Goal: Transaction & Acquisition: Subscribe to service/newsletter

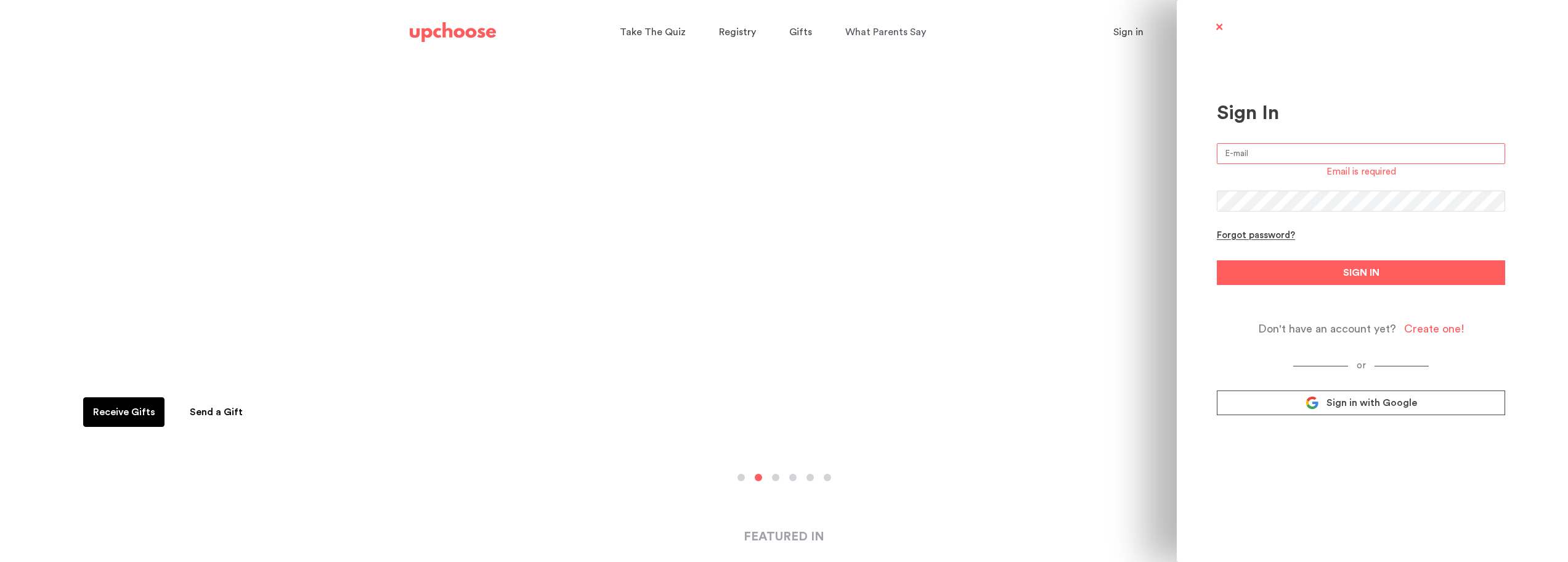
click at [1218, 26] on span at bounding box center [1219, 28] width 15 height 15
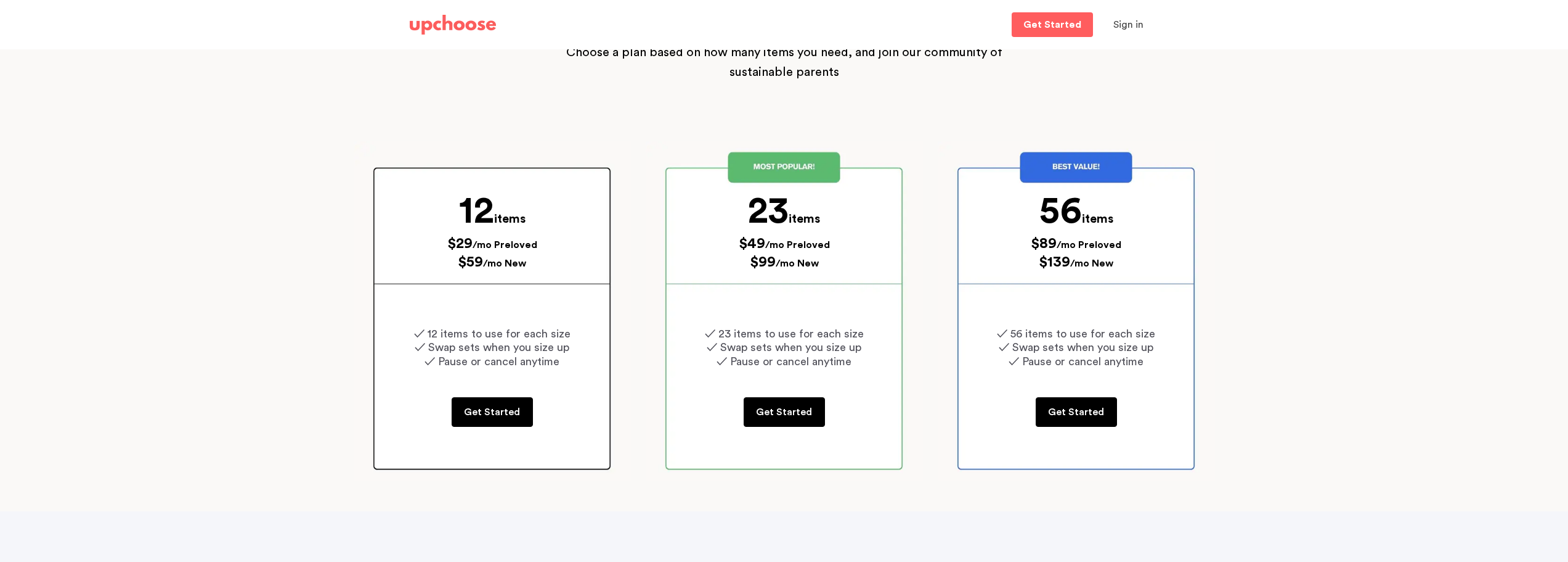
scroll to position [123, 0]
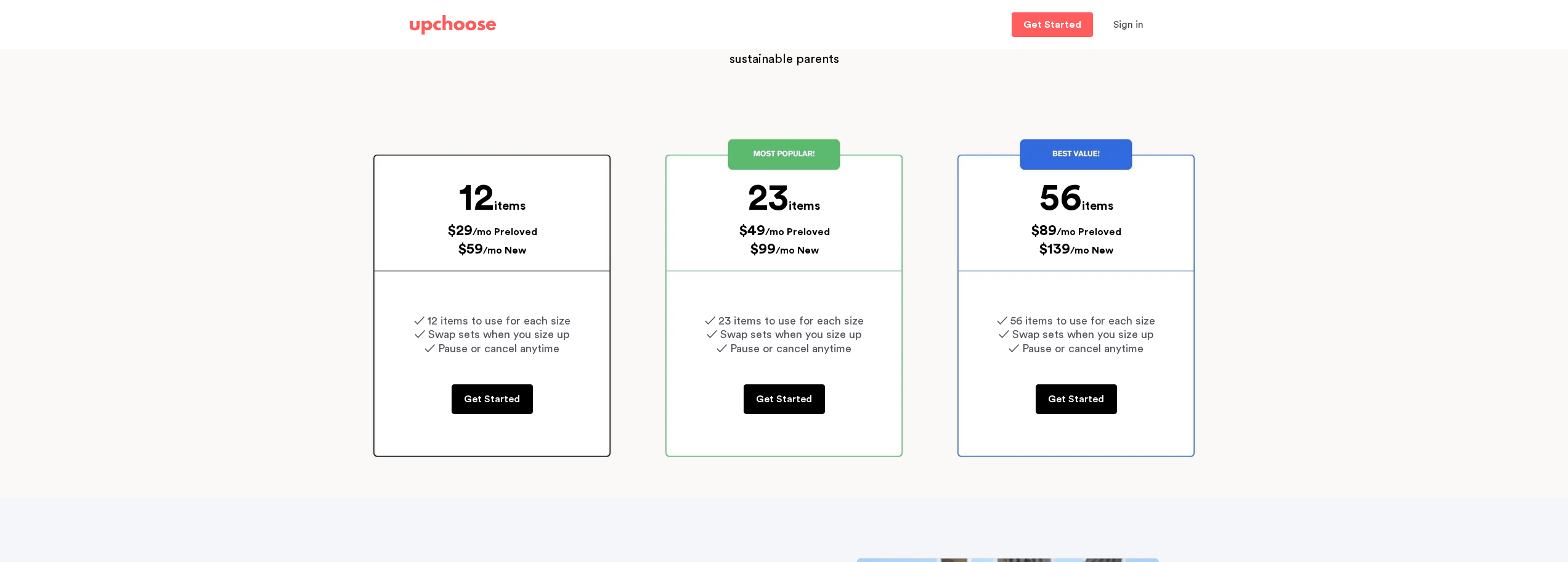
click at [779, 332] on span "✓ Swap sets when you size up" at bounding box center [784, 334] width 154 height 11
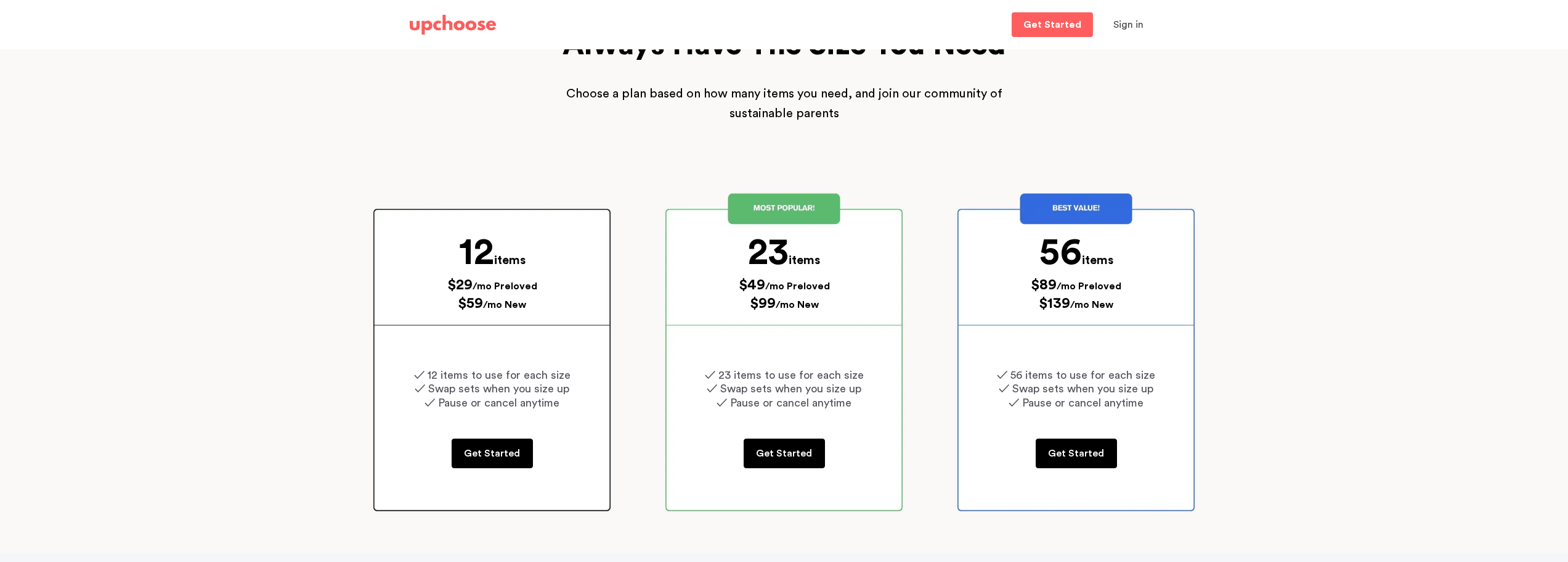
scroll to position [247, 0]
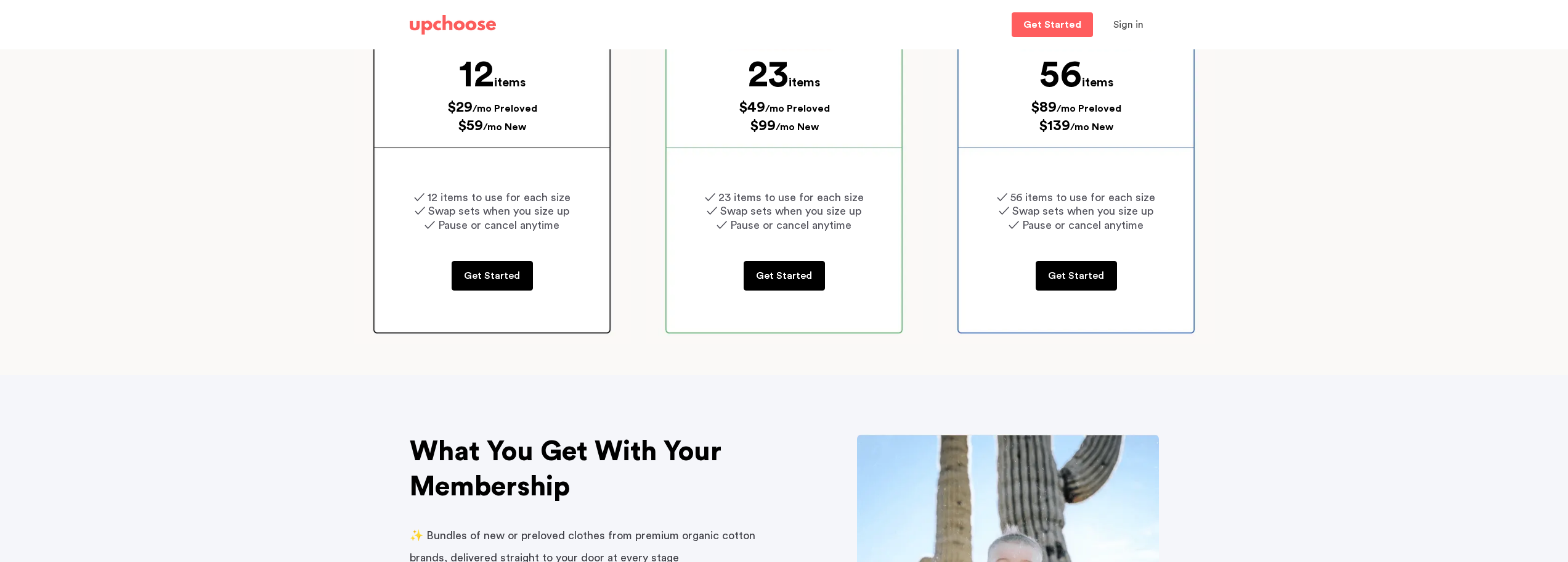
click at [788, 285] on link "Get Started" at bounding box center [784, 275] width 81 height 29
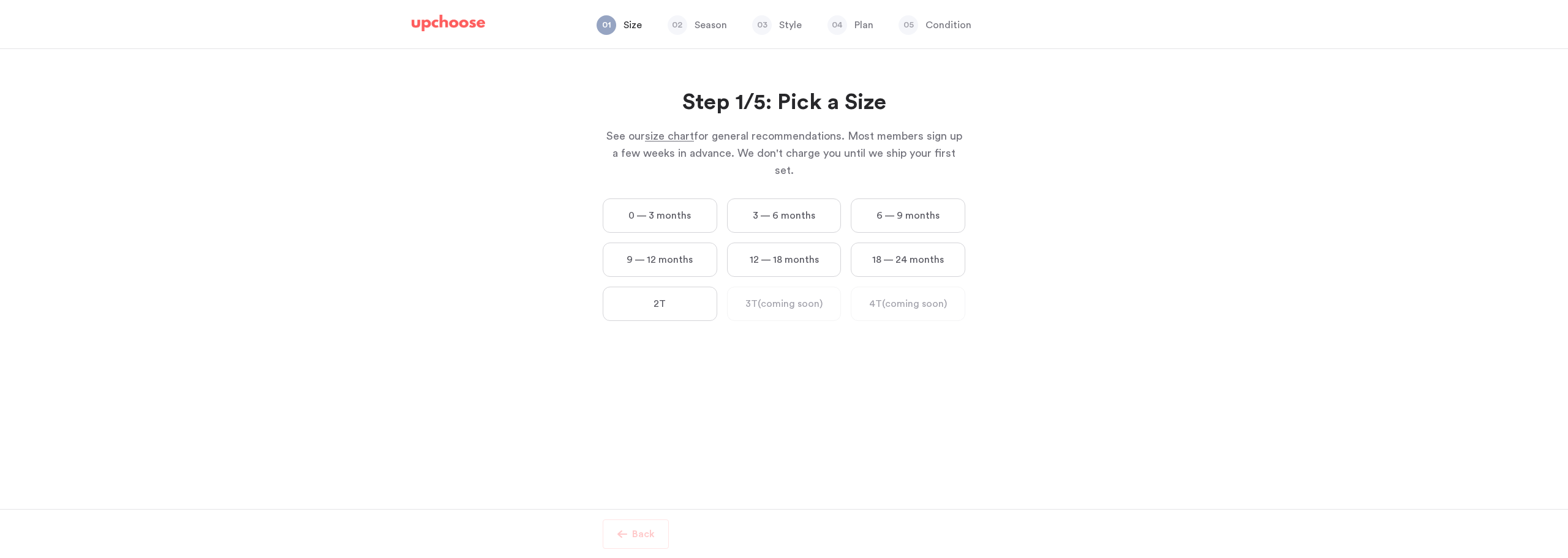
click at [817, 203] on label "3 — 6 months" at bounding box center [784, 215] width 115 height 34
click at [0, 0] on months "3 — 6 months" at bounding box center [0, 0] width 0 height 0
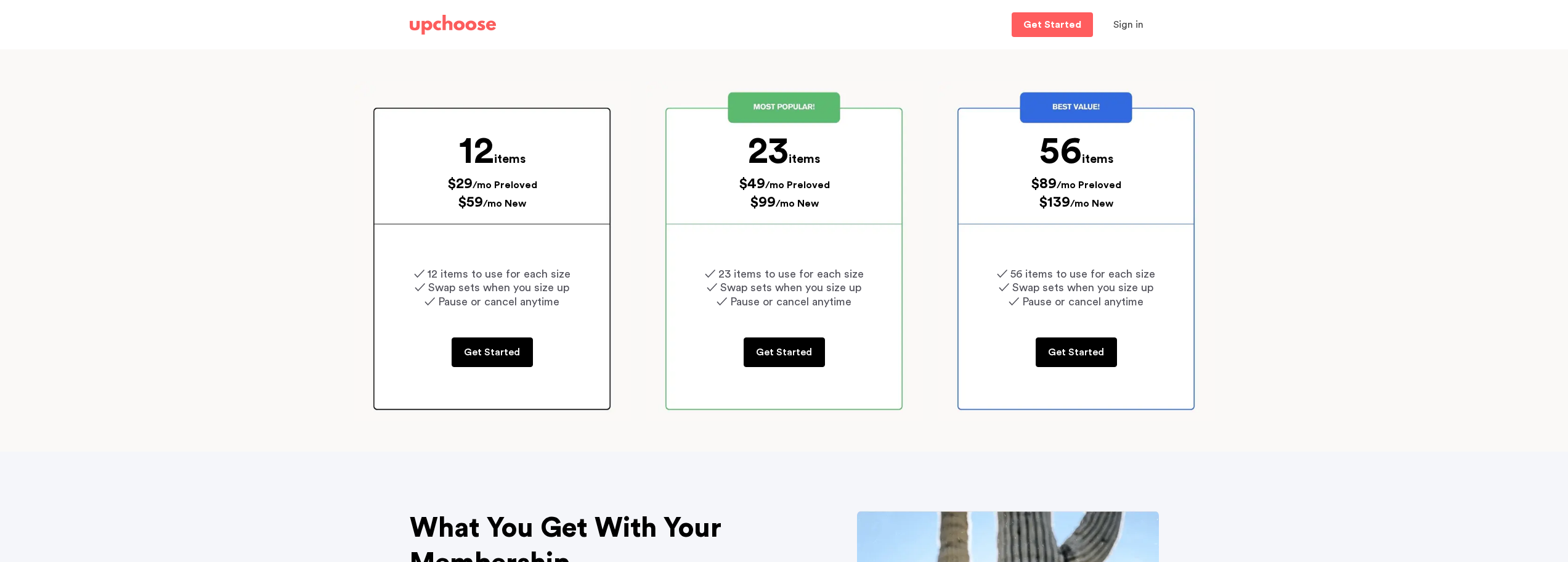
scroll to position [185, 0]
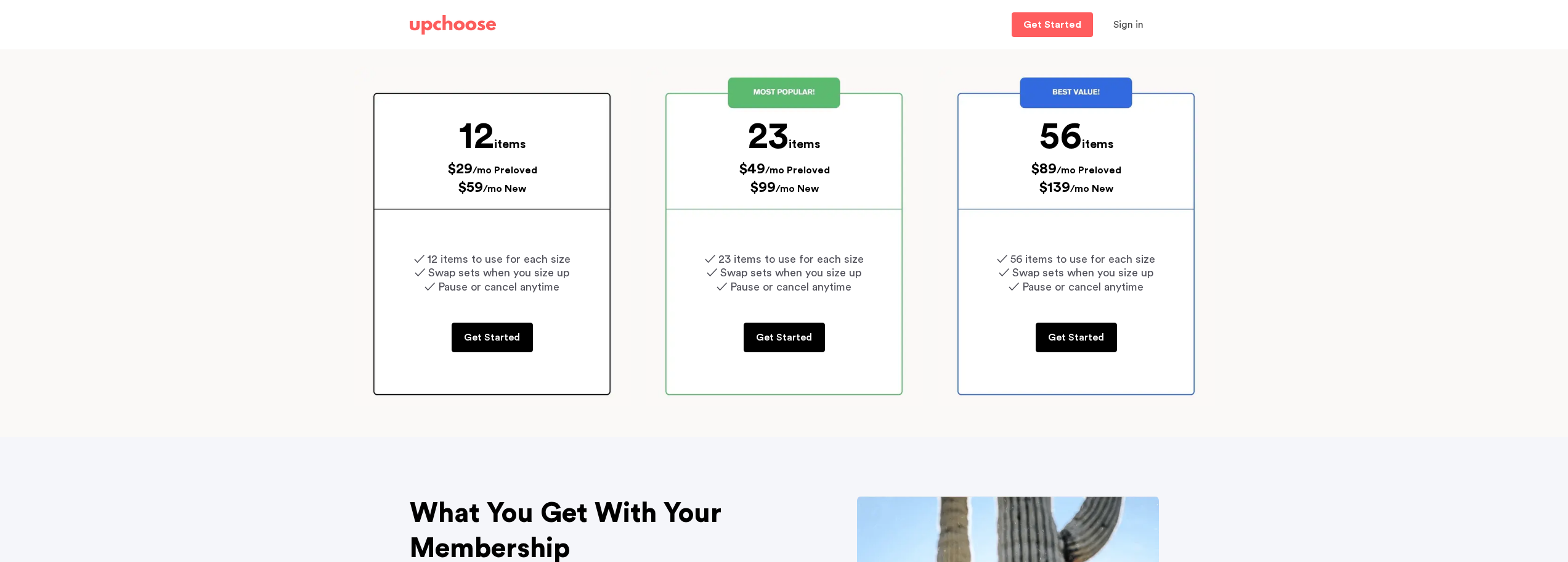
click at [792, 219] on p at bounding box center [784, 217] width 259 height 14
click at [803, 92] on p at bounding box center [784, 93] width 259 height 14
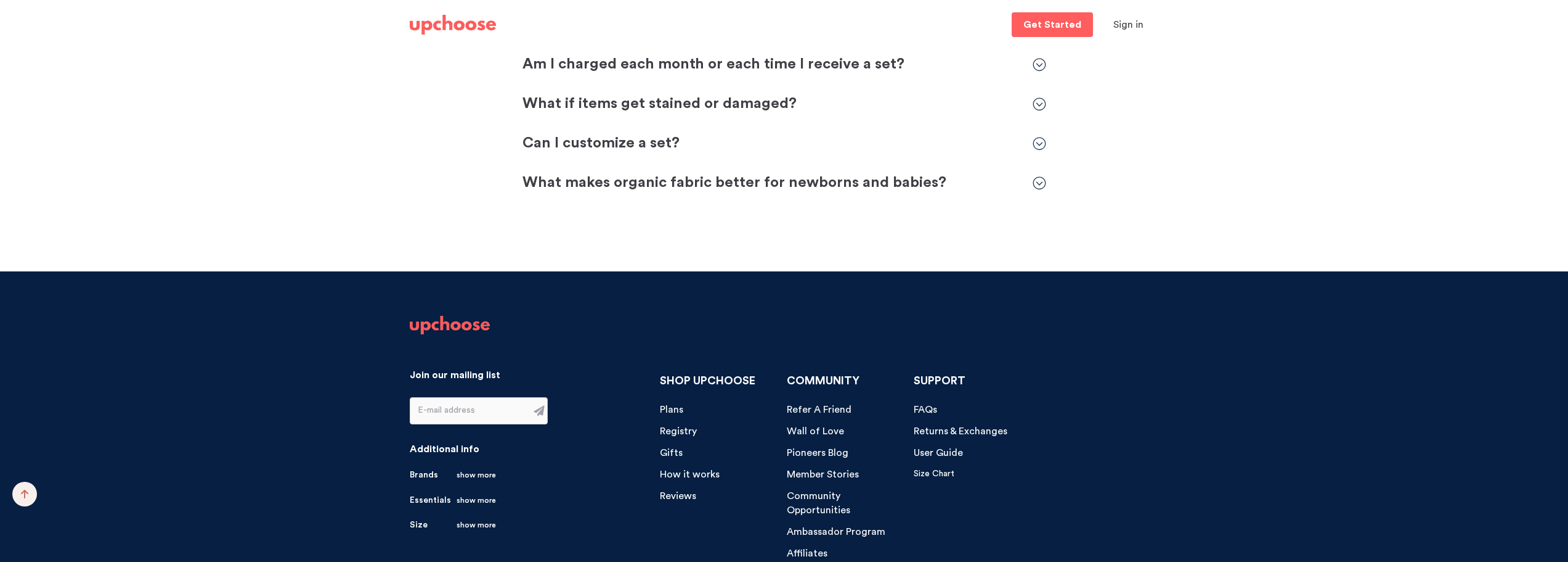
scroll to position [2650, 0]
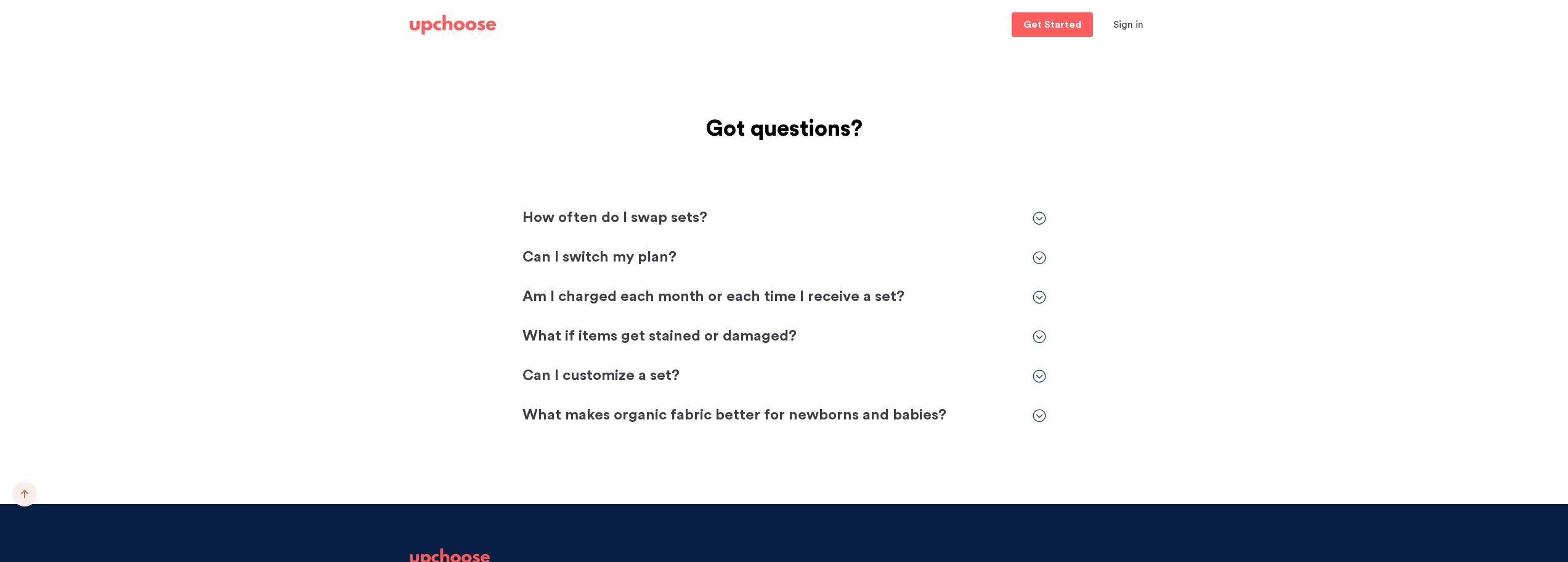
click at [605, 217] on p "How often do I swap sets?" at bounding box center [771, 218] width 498 height 20
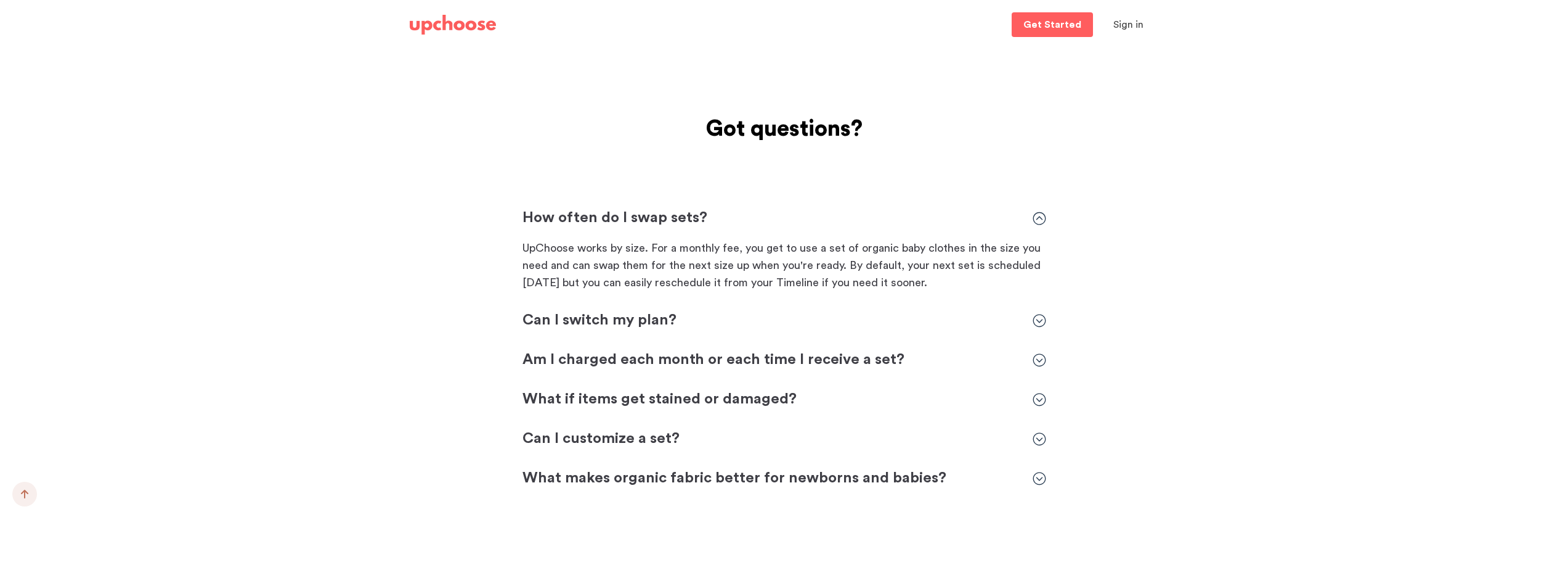
click at [599, 319] on p "Can I switch my plan?" at bounding box center [771, 321] width 498 height 20
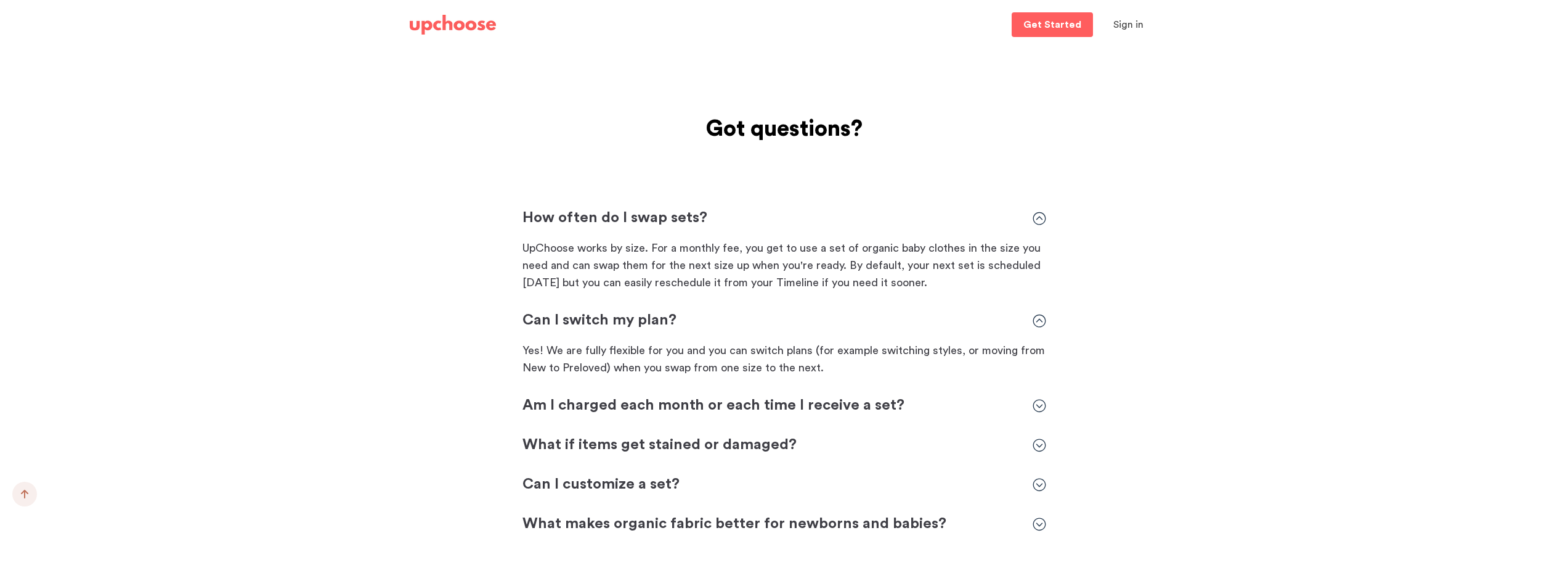
click at [585, 407] on p "Am I charged each month or each time I receive a set?" at bounding box center [771, 405] width 498 height 20
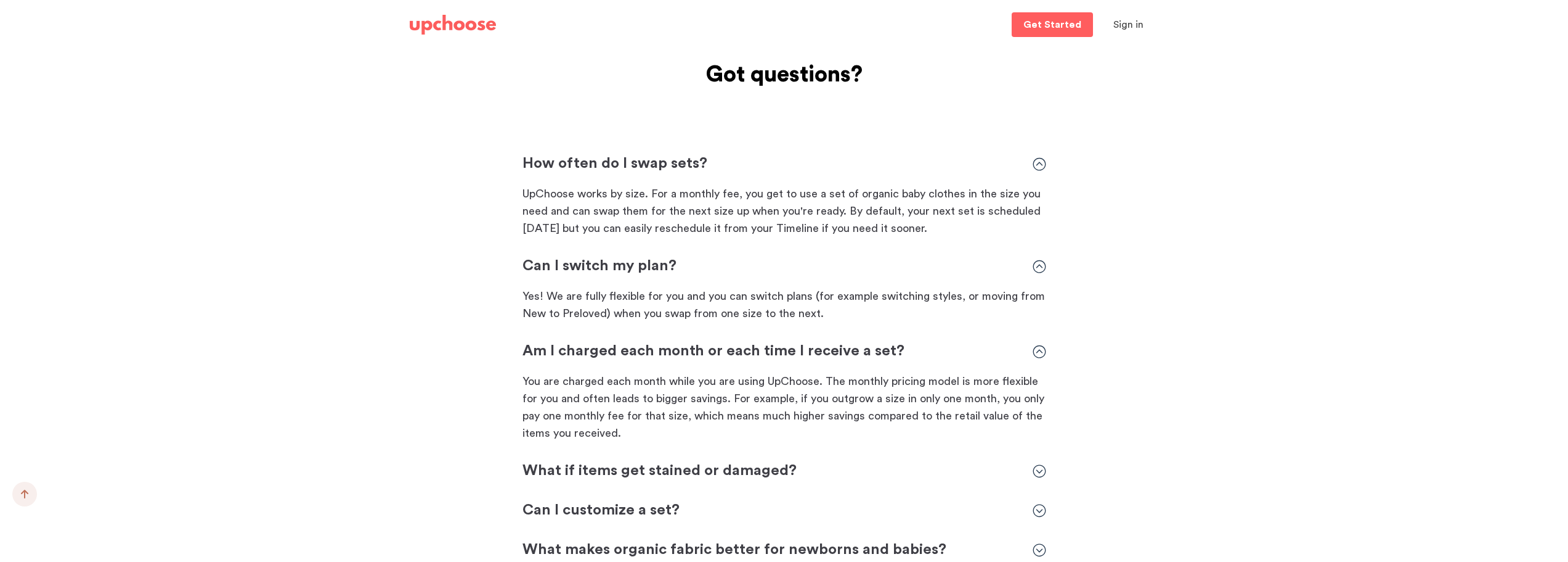
scroll to position [2773, 0]
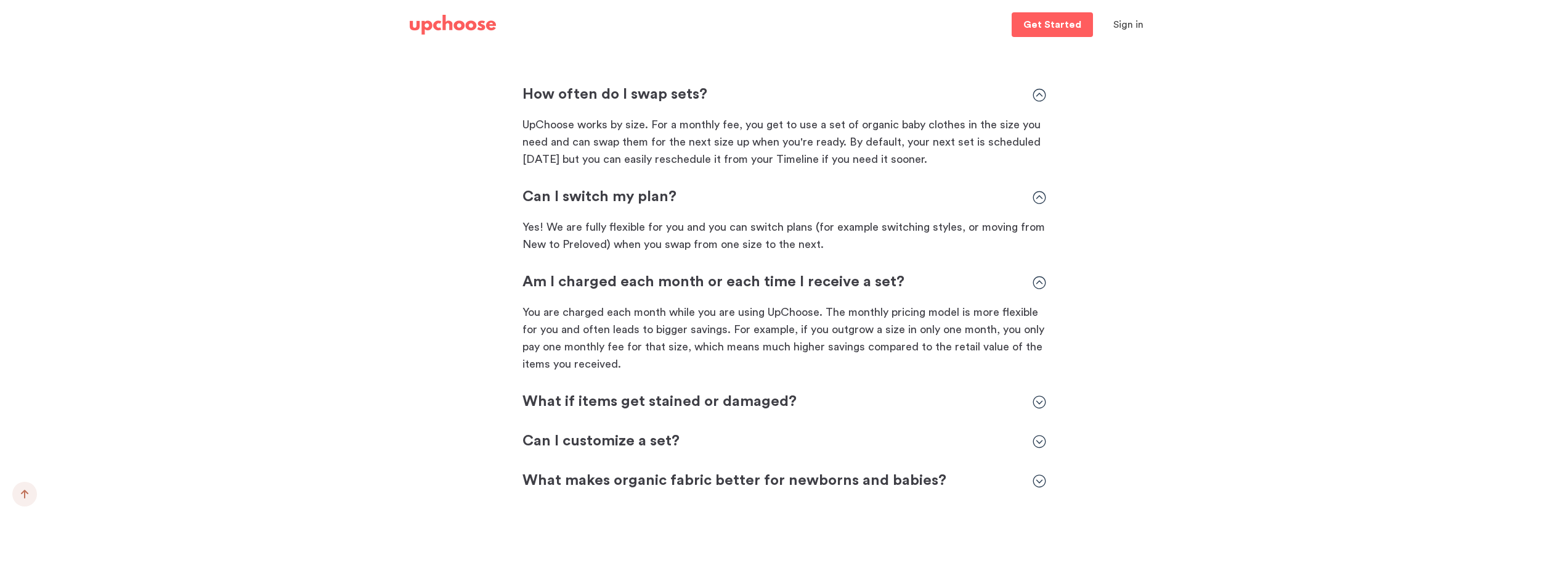
click at [589, 401] on p "What if items get stained or damaged?" at bounding box center [771, 402] width 498 height 20
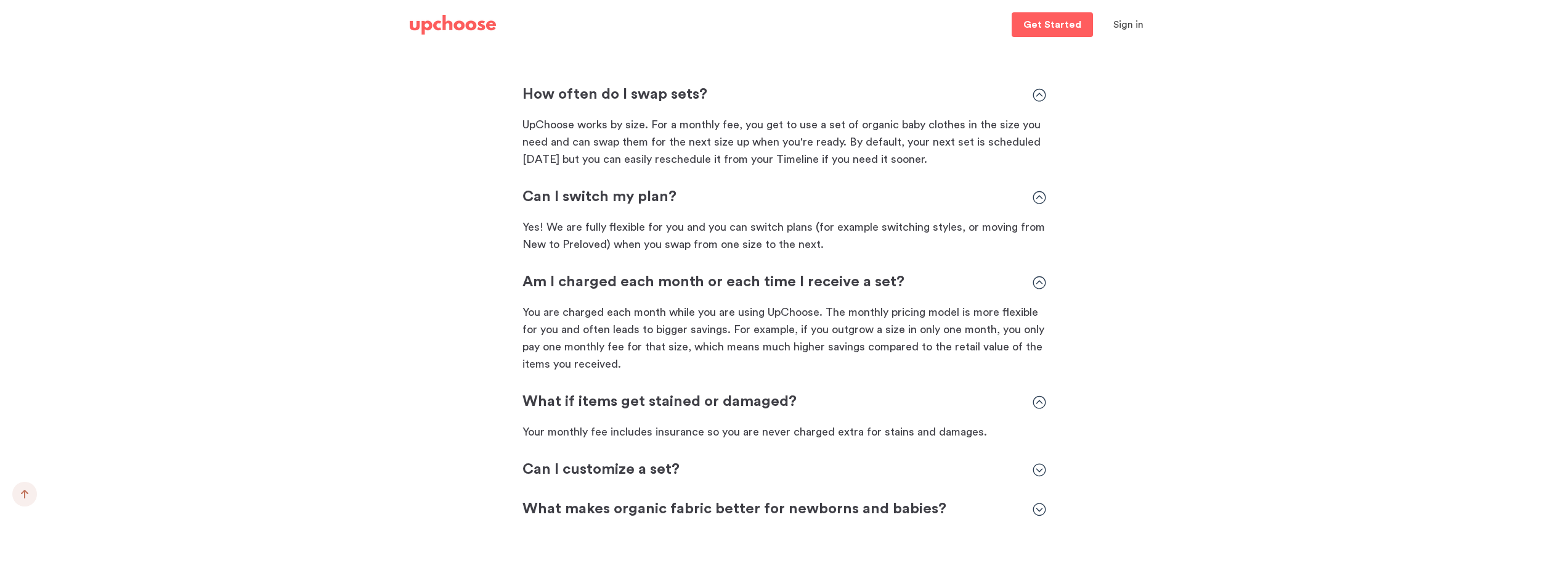
click at [566, 470] on p "Can I customize a set?" at bounding box center [771, 470] width 498 height 20
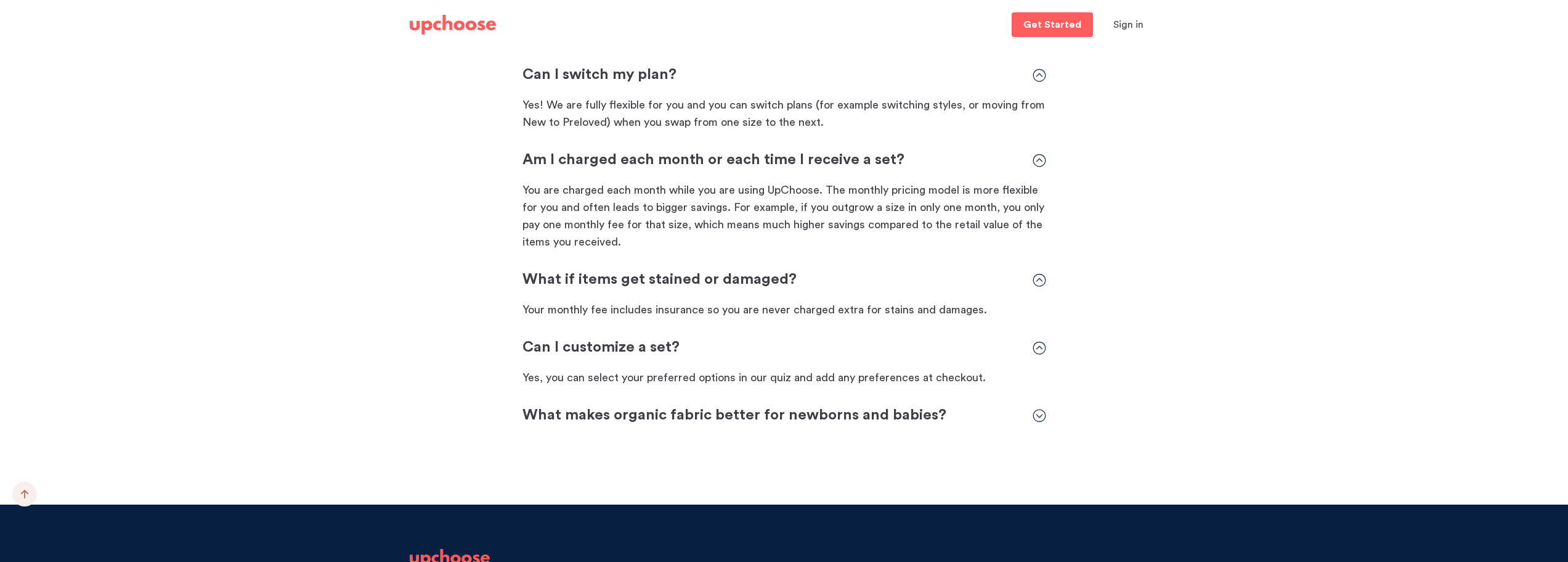
scroll to position [2897, 0]
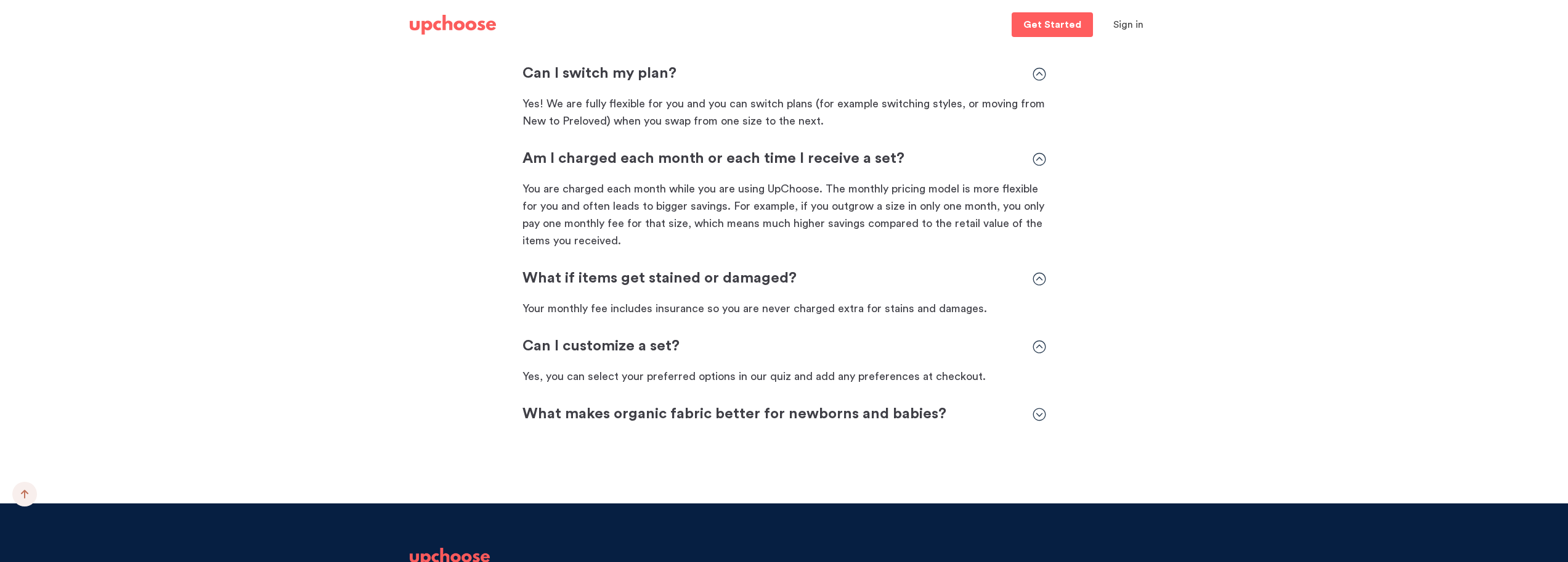
click at [573, 422] on p "What makes organic fabric better for newborns and babies?" at bounding box center [771, 415] width 498 height 20
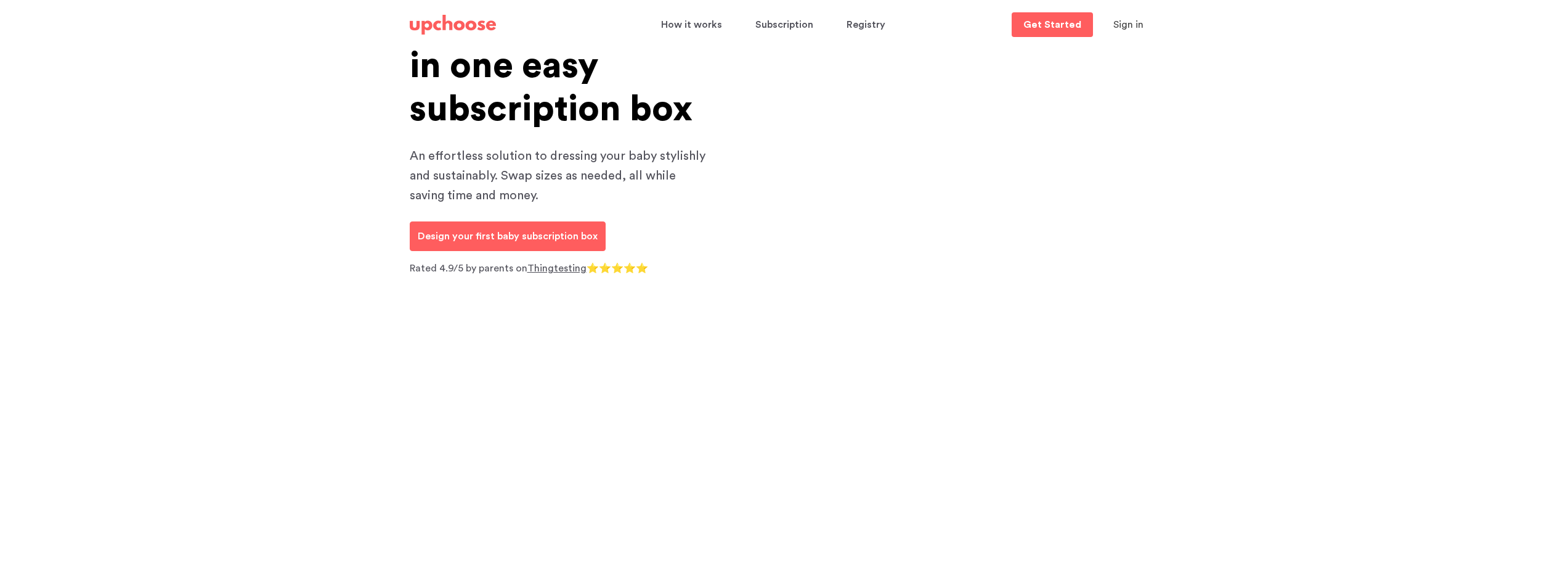
scroll to position [308, 0]
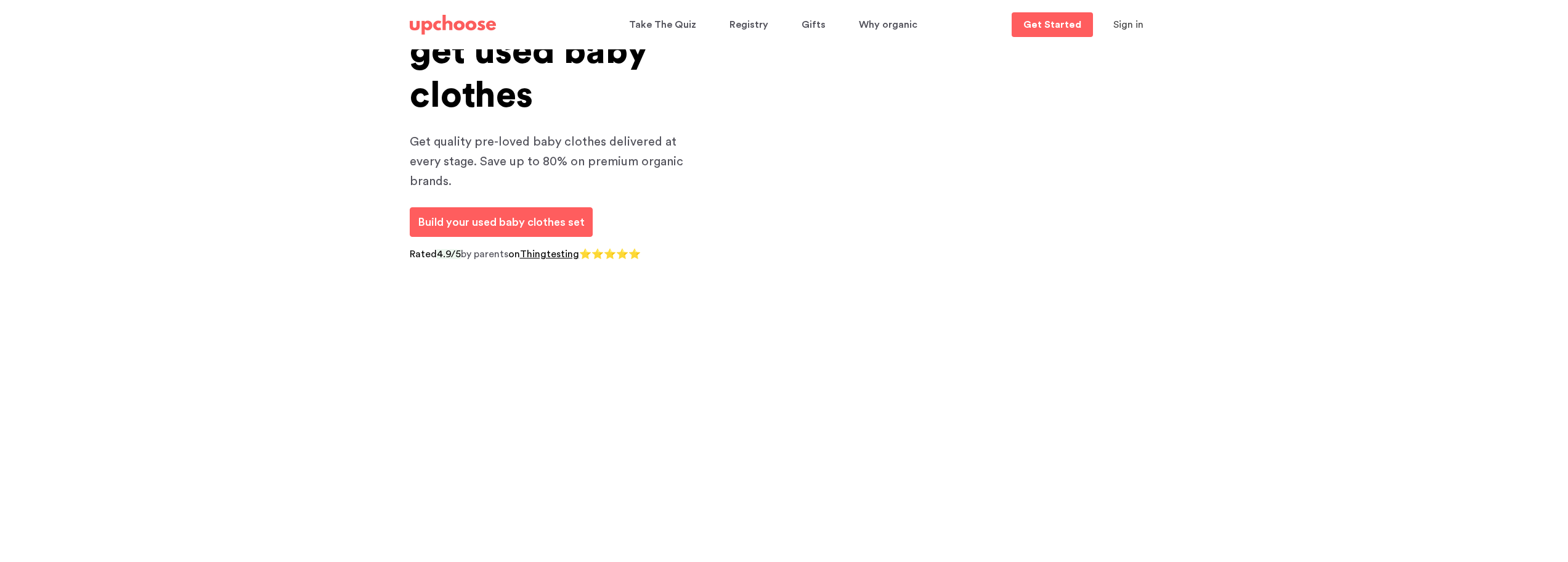
scroll to position [247, 0]
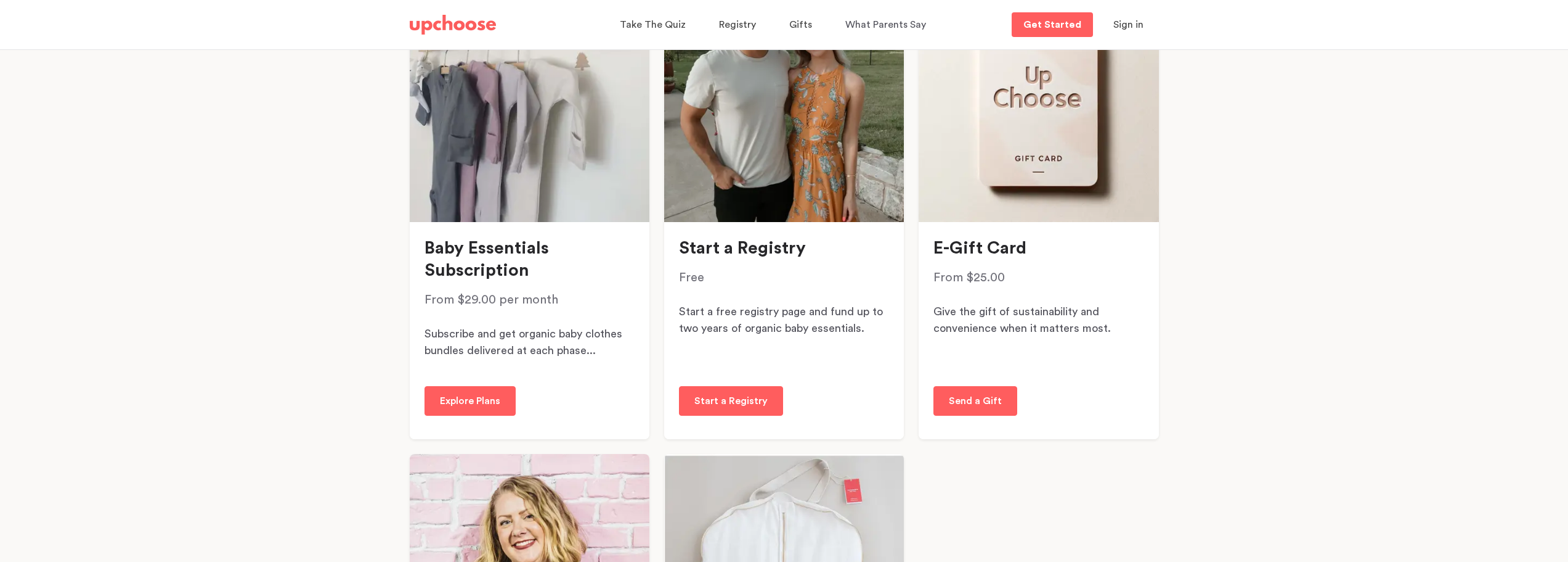
scroll to position [247, 0]
click at [480, 394] on p "Explore Plans" at bounding box center [470, 400] width 60 height 15
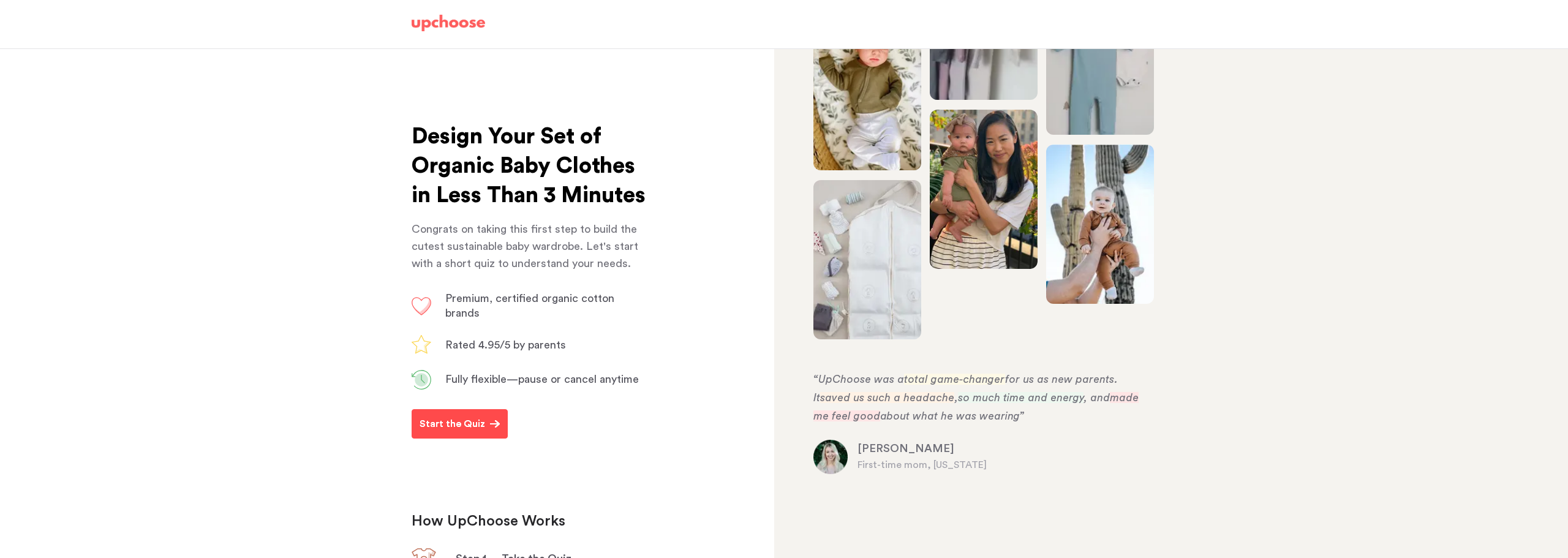
click at [467, 431] on p "Start the Quiz" at bounding box center [452, 423] width 65 height 15
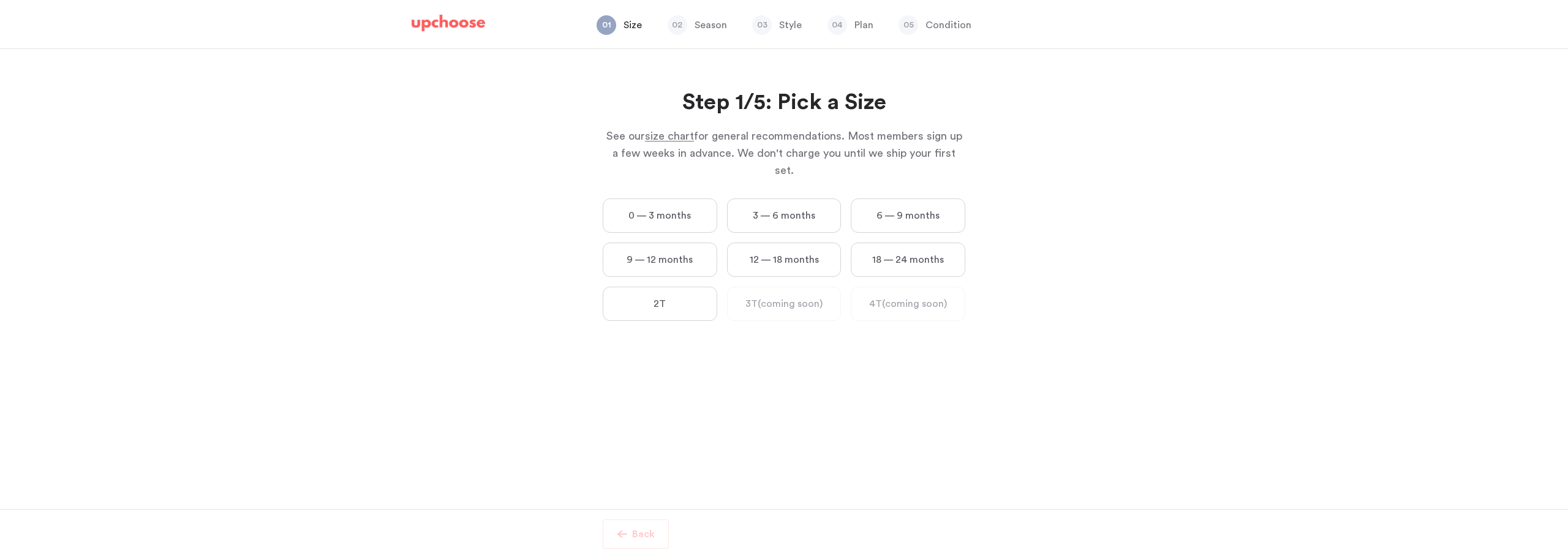
click at [845, 202] on div "0 — 3 months 3 — 6 months 6 — 9 months 9 — 12 months 12 — 18 months 18 — 24 mon…" at bounding box center [784, 264] width 372 height 133
click at [796, 198] on label "3 — 6 months" at bounding box center [784, 215] width 115 height 34
click at [0, 0] on months "3 — 6 months" at bounding box center [0, 0] width 0 height 0
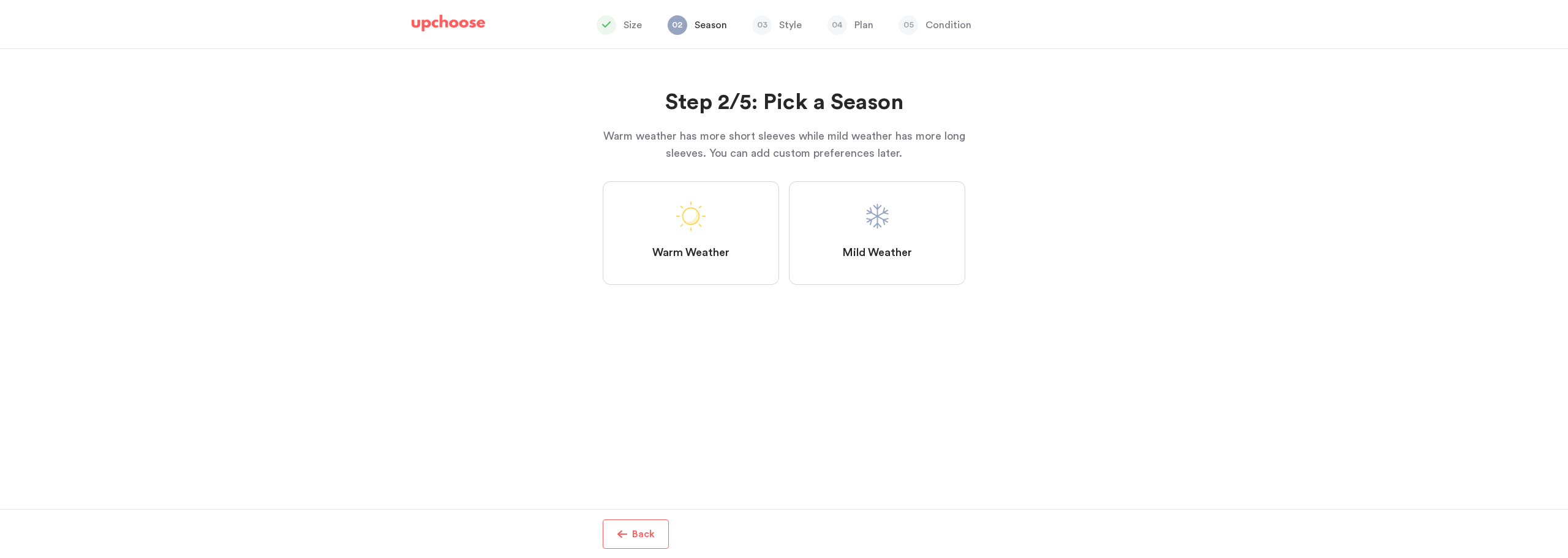
click at [844, 221] on label "Mild Weather" at bounding box center [877, 232] width 176 height 103
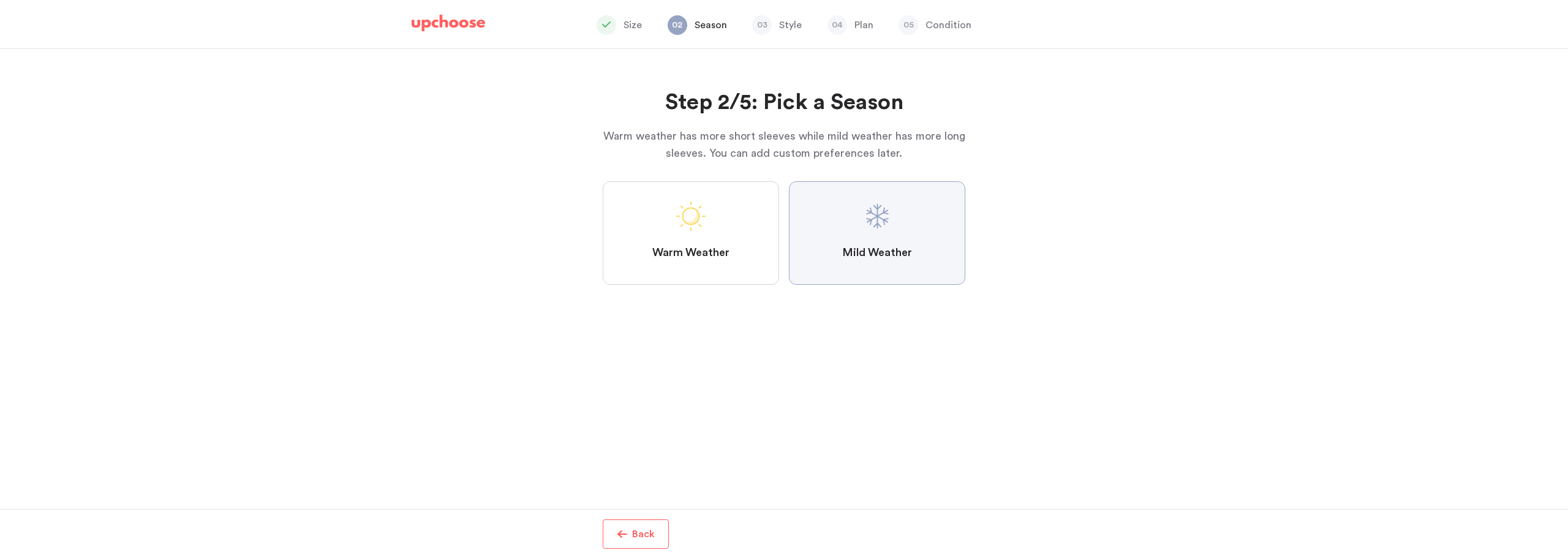
click at [0, 0] on Weather "Mild Weather" at bounding box center [0, 0] width 0 height 0
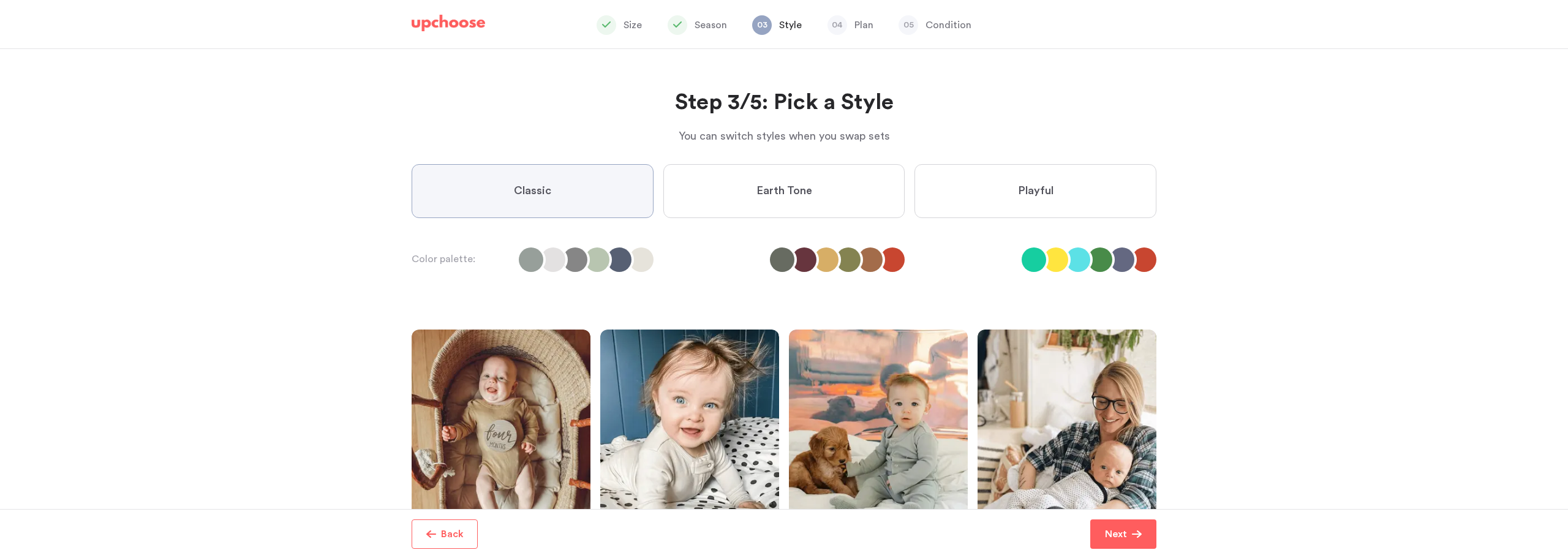
click at [814, 188] on label "Earth Tone" at bounding box center [784, 191] width 242 height 54
click at [0, 0] on Tone "Earth Tone" at bounding box center [0, 0] width 0 height 0
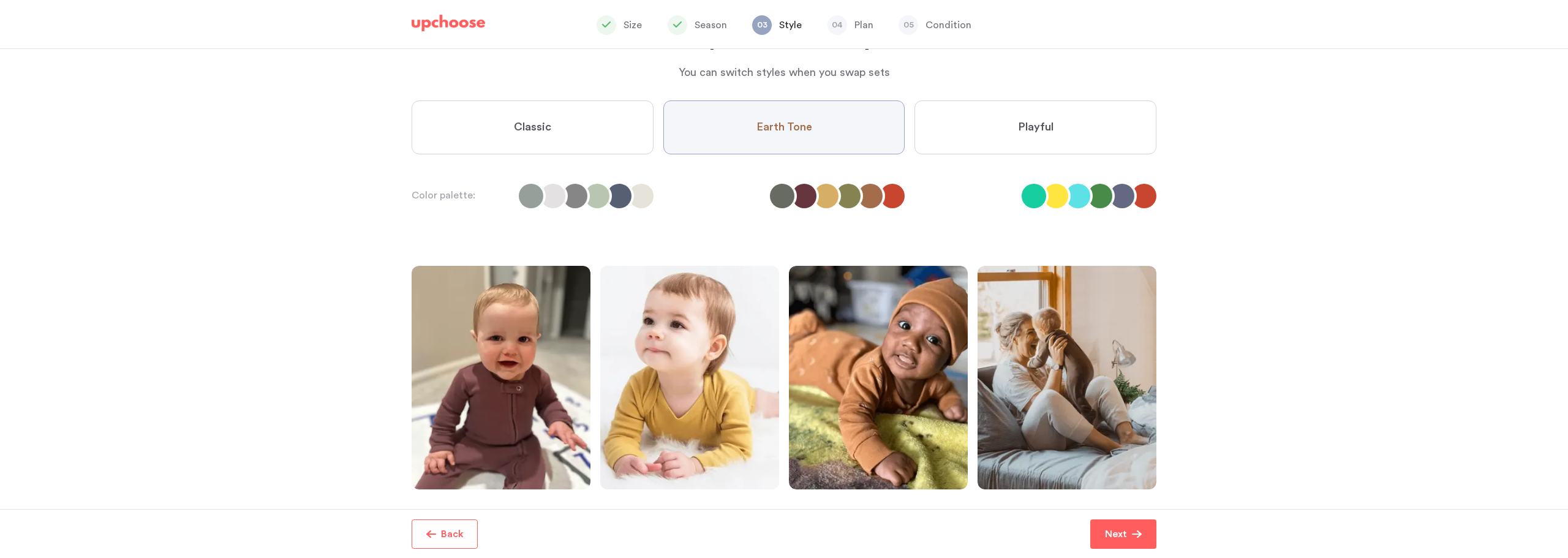
scroll to position [149, 0]
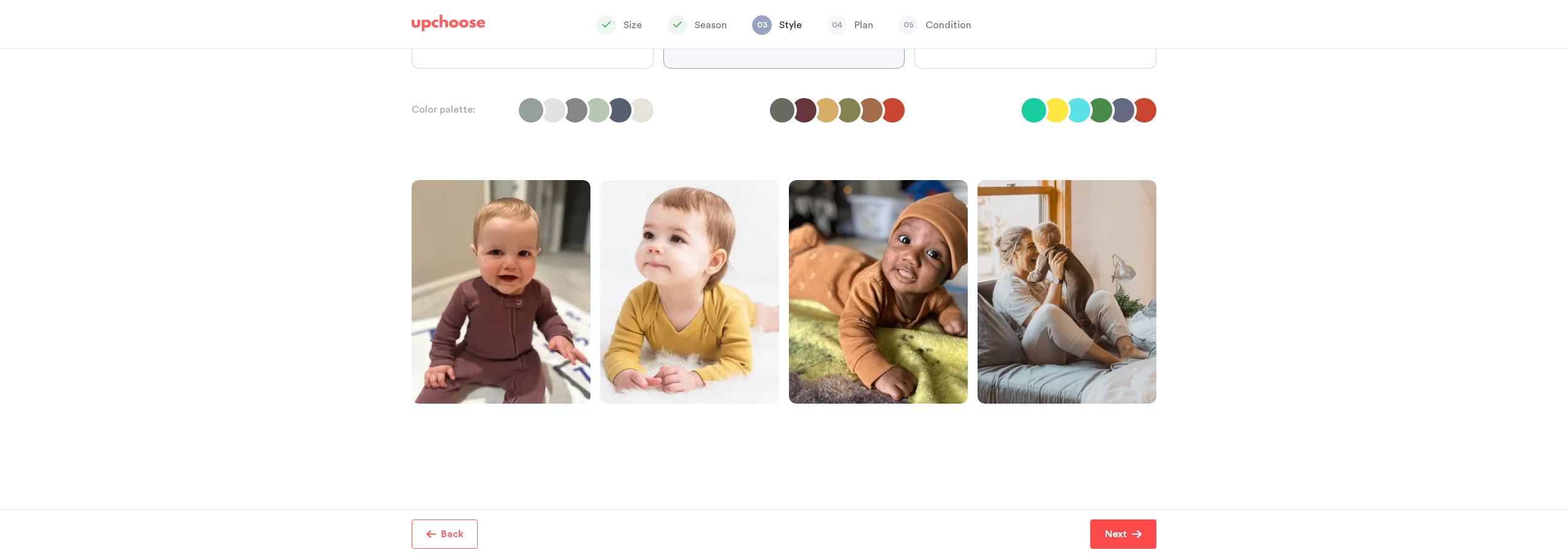
click at [1130, 547] on button "Next" at bounding box center [1123, 534] width 66 height 29
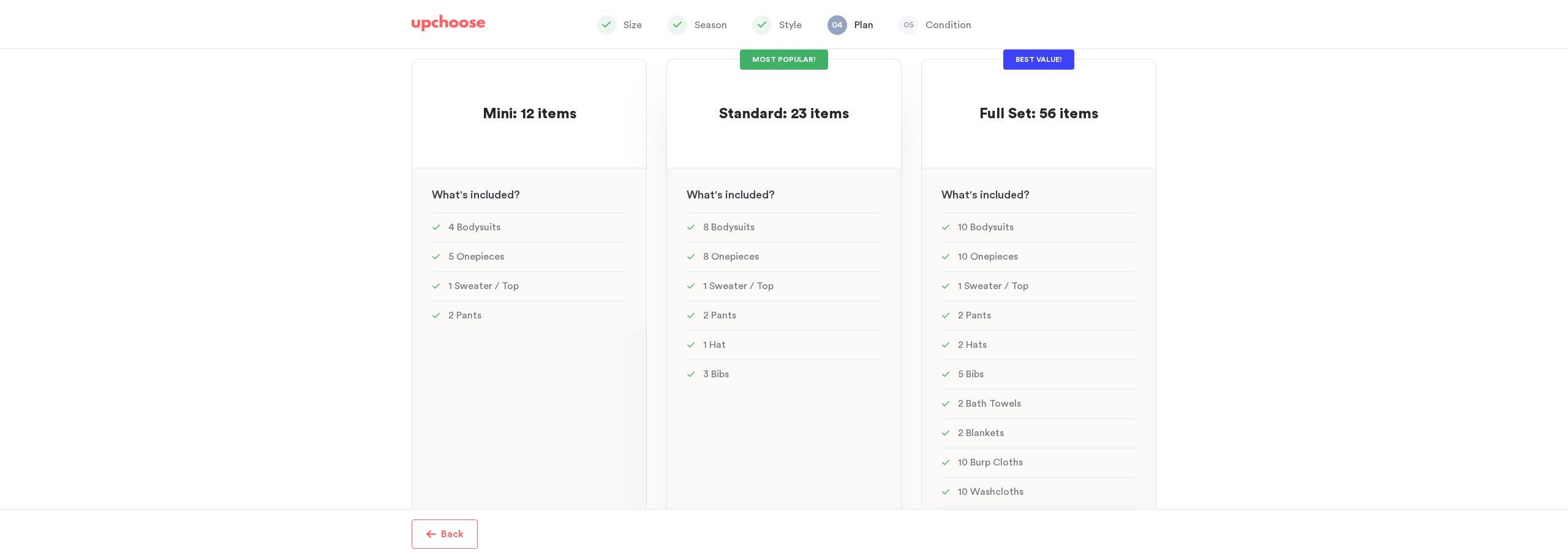
scroll to position [122, 0]
drag, startPoint x: 706, startPoint y: 226, endPoint x: 756, endPoint y: 231, distance: 50.2
click at [756, 231] on li "8 Bodysuits" at bounding box center [784, 226] width 195 height 29
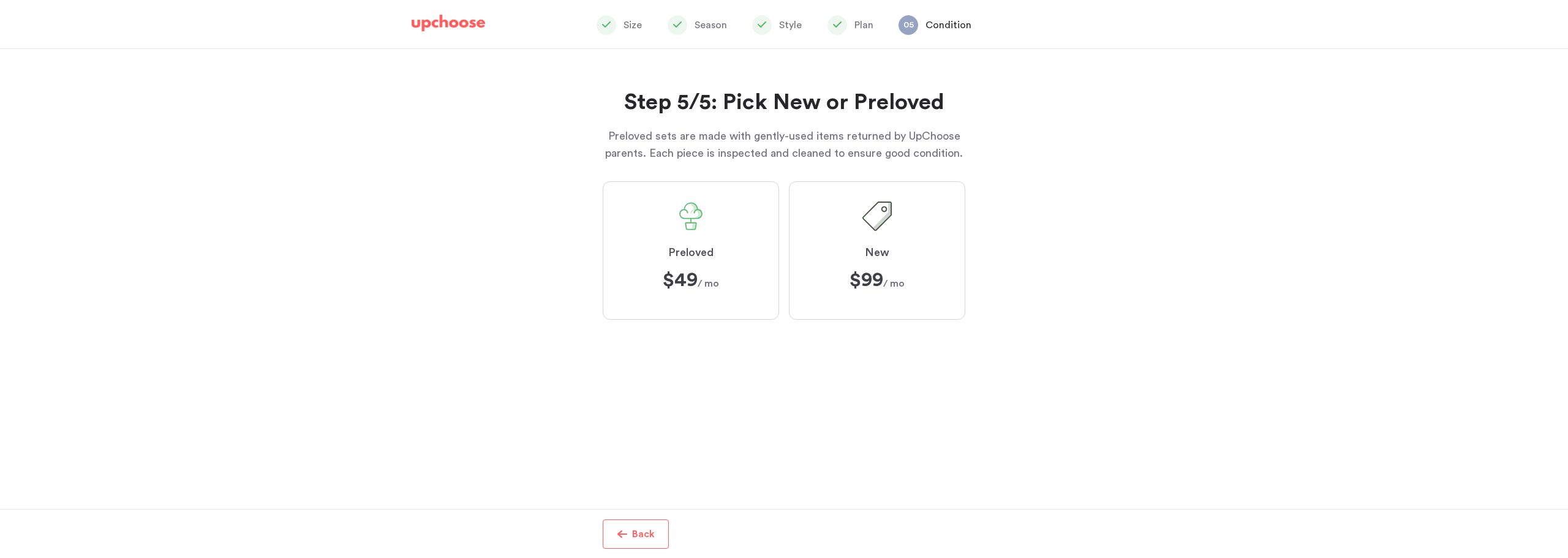
drag, startPoint x: 699, startPoint y: 255, endPoint x: 758, endPoint y: 262, distance: 59.4
click at [758, 262] on div "Design Your Set of Organic Baby Clothes in Less Than 3 Minutes Congrats on taki…" at bounding box center [784, 279] width 1568 height 460
click at [442, 231] on div "Step 5/5: Pick New or Preloved Preloved sets are made with gently-used items re…" at bounding box center [784, 279] width 1568 height 460
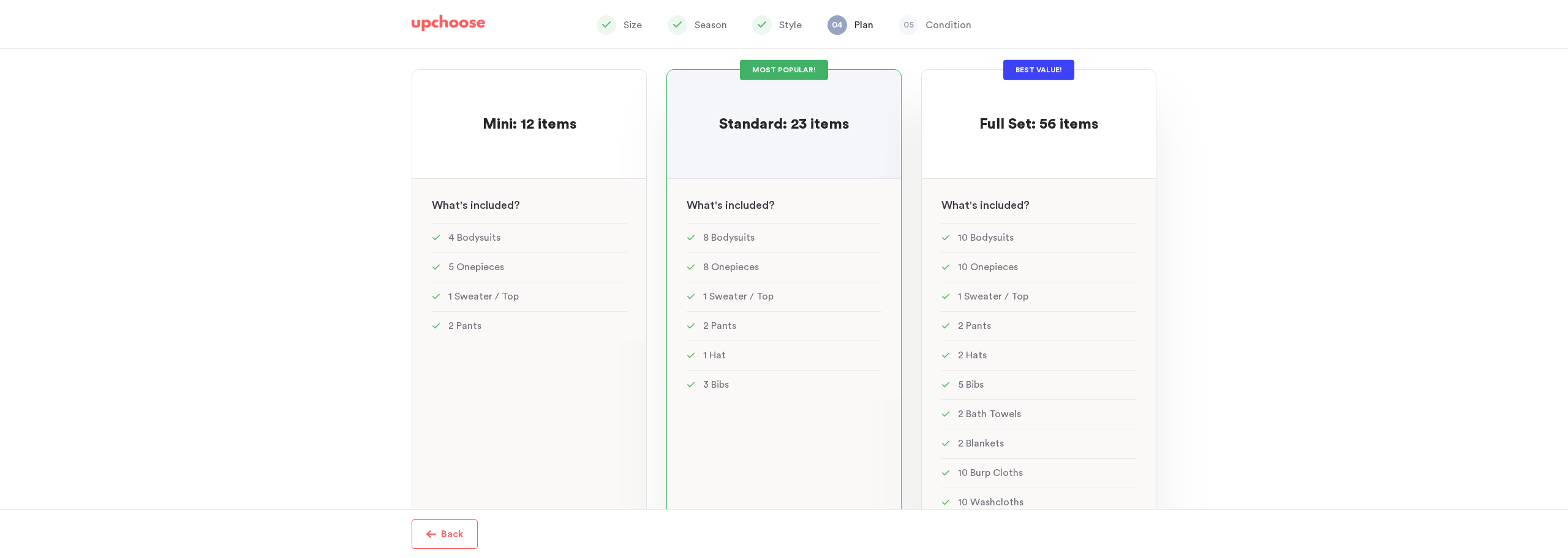
scroll to position [122, 0]
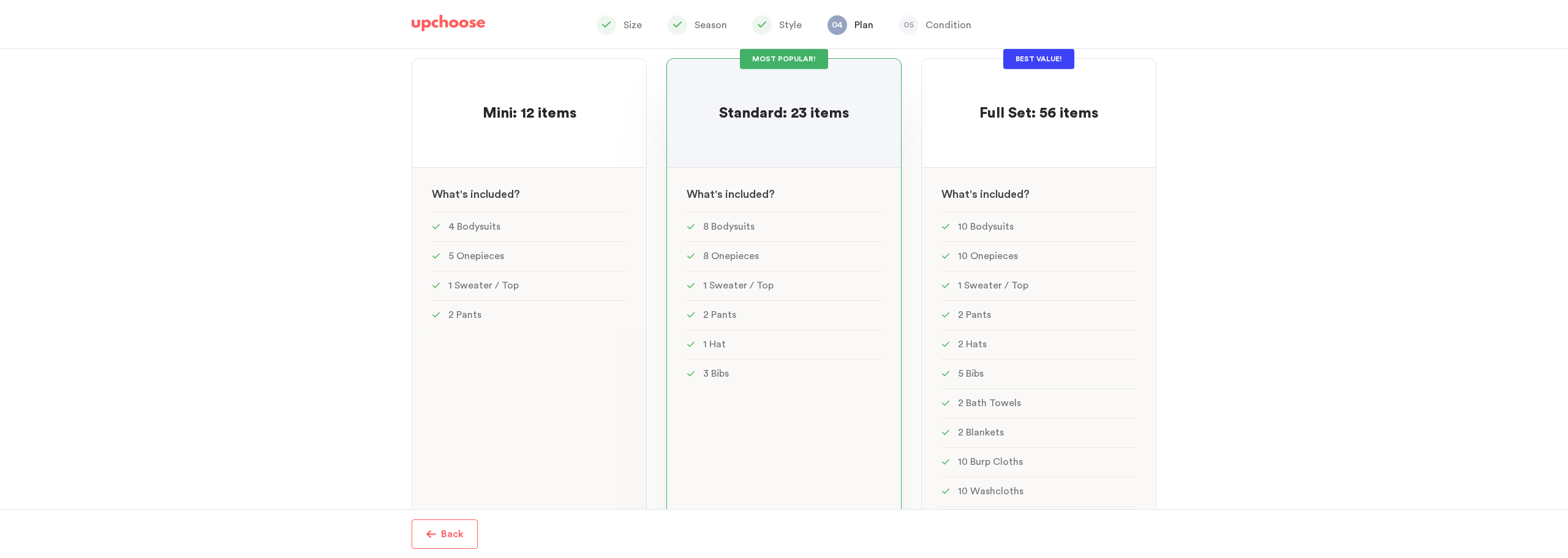
click at [756, 456] on div "MOST POPULAR! Standard: 23 items Standard: 23 items See w W hat's included ? 8 …" at bounding box center [784, 318] width 235 height 520
